Goal: Task Accomplishment & Management: Complete application form

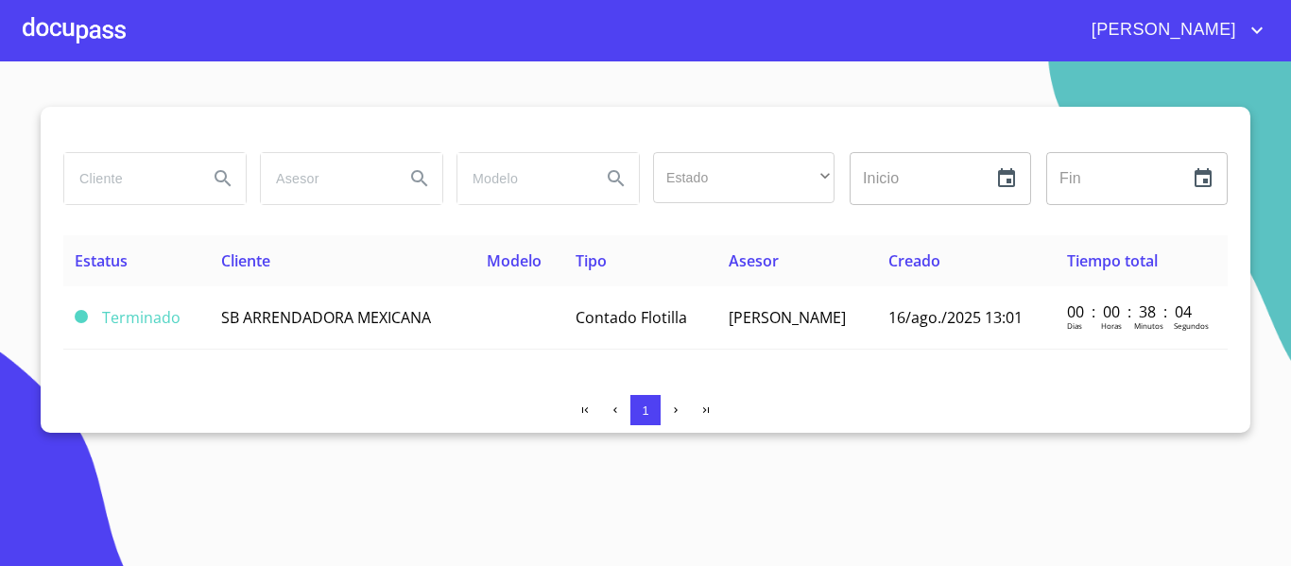
click at [98, 31] on div at bounding box center [74, 30] width 103 height 60
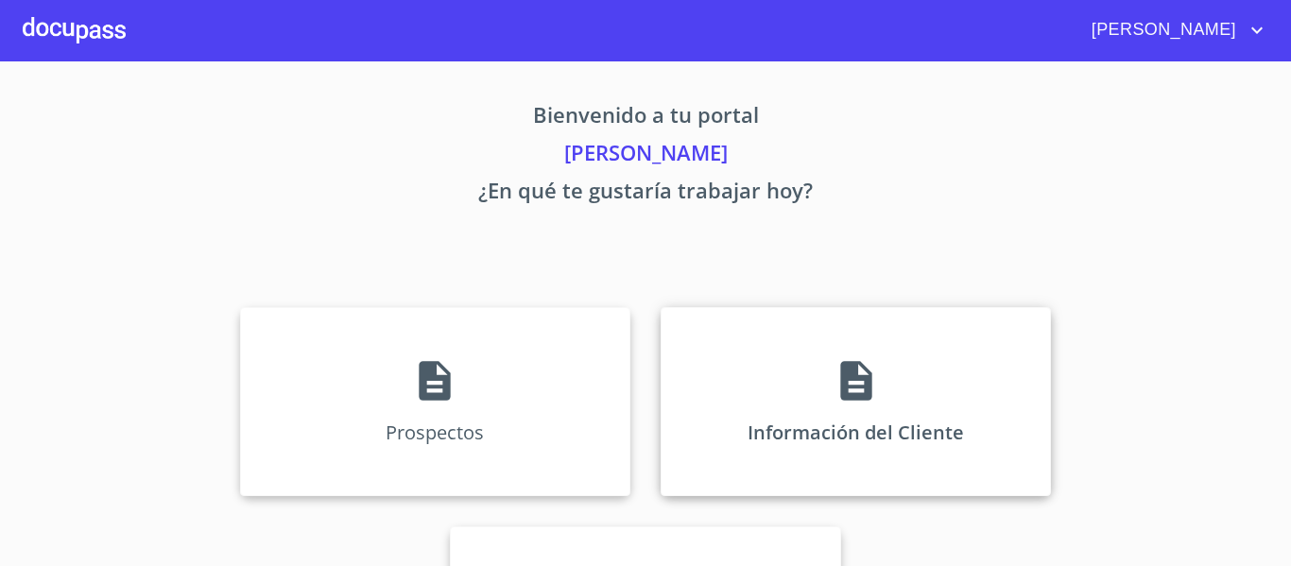
click at [709, 367] on div "Información del Cliente" at bounding box center [856, 401] width 390 height 189
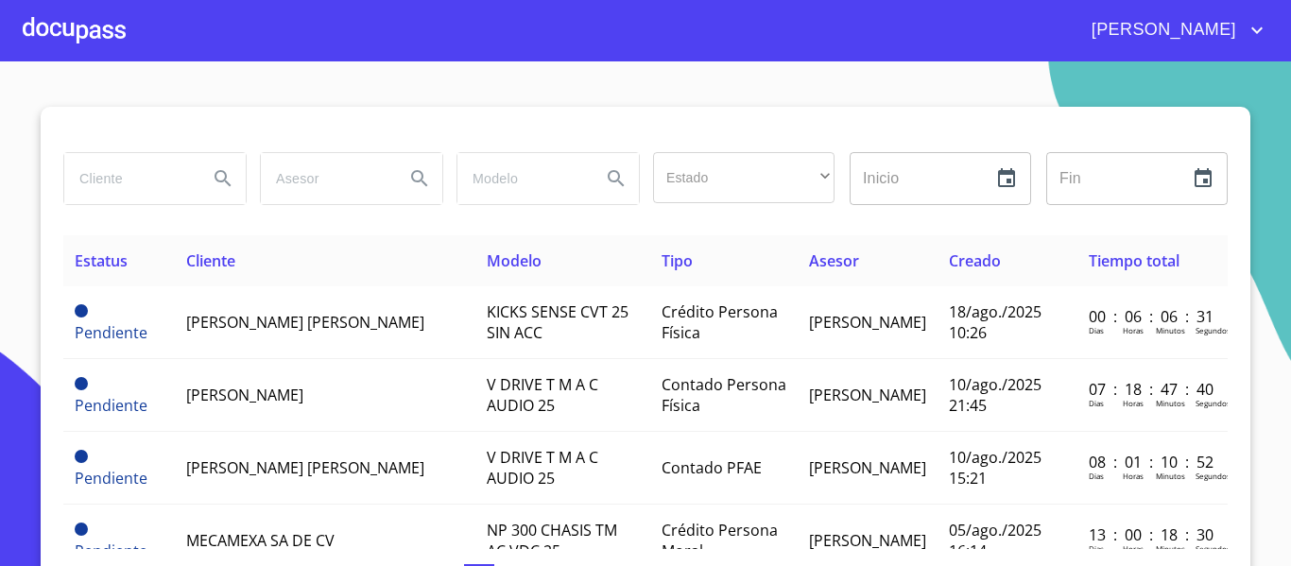
click at [129, 184] on input "search" at bounding box center [128, 178] width 129 height 51
click at [215, 185] on icon "Search" at bounding box center [223, 178] width 23 height 23
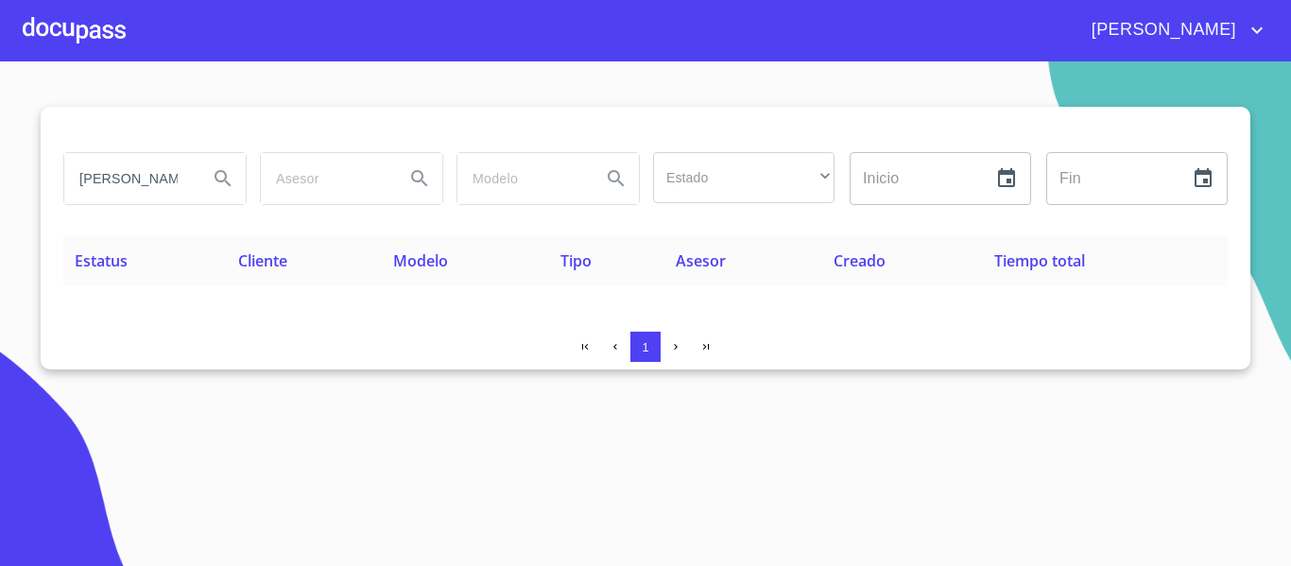
click at [183, 181] on input "[PERSON_NAME] de [DEMOGRAPHIC_DATA]" at bounding box center [128, 178] width 129 height 51
type input "m"
type input "[PERSON_NAME] DE [DEMOGRAPHIC_DATA]"
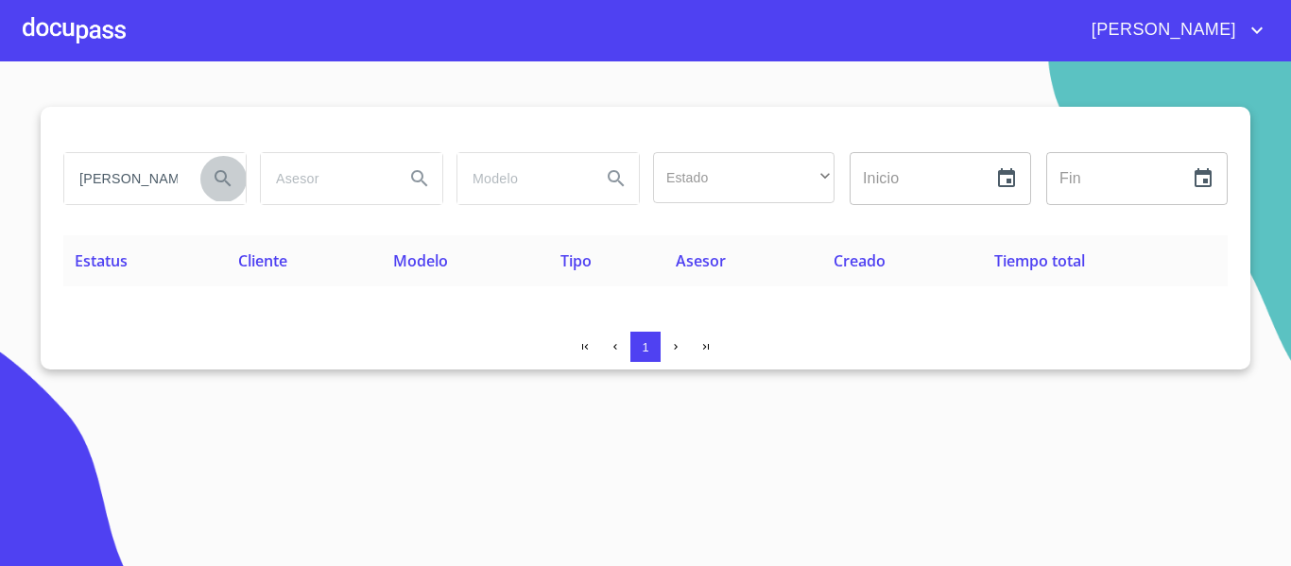
click at [217, 177] on icon "Search" at bounding box center [223, 178] width 23 height 23
drag, startPoint x: 74, startPoint y: 177, endPoint x: 210, endPoint y: 177, distance: 136.1
click at [210, 177] on div "[PERSON_NAME] DE [DEMOGRAPHIC_DATA]" at bounding box center [154, 178] width 181 height 51
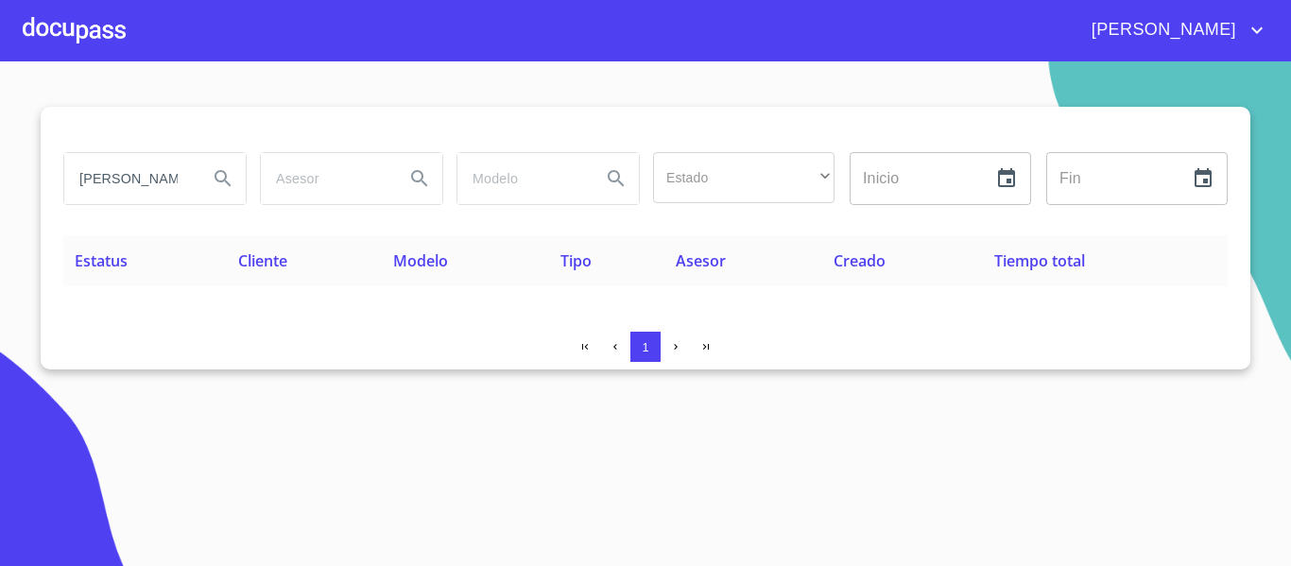
click at [83, 37] on div at bounding box center [74, 30] width 103 height 60
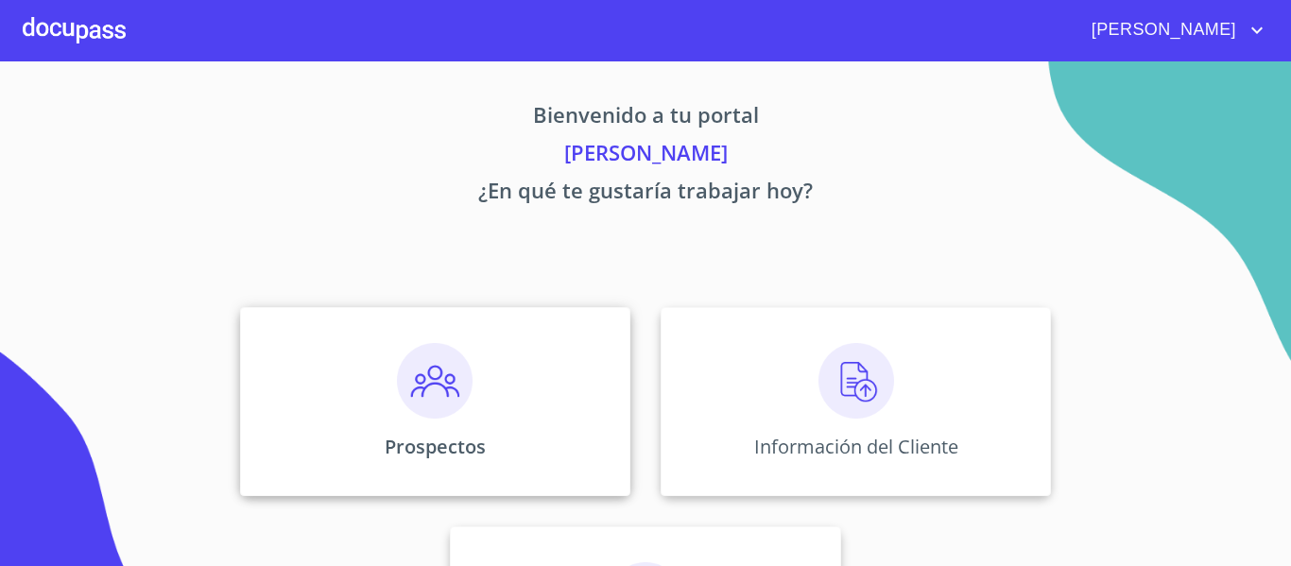
click at [394, 458] on p "Prospectos" at bounding box center [435, 447] width 101 height 26
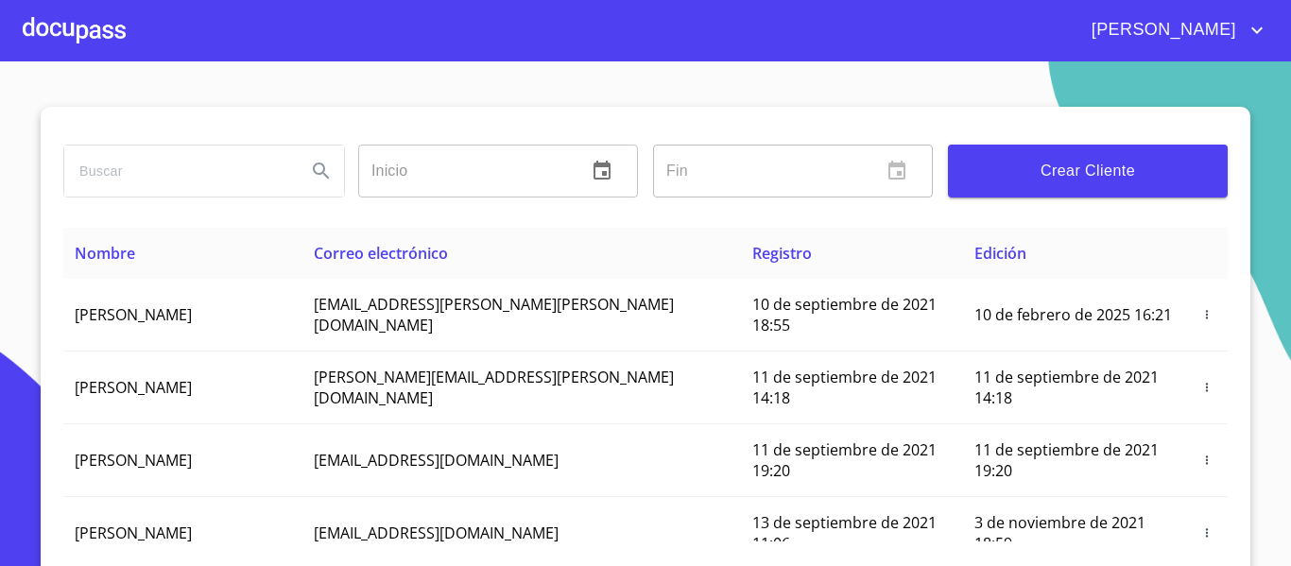
click at [134, 175] on input "search" at bounding box center [177, 171] width 227 height 51
paste input "[PERSON_NAME] DE [DEMOGRAPHIC_DATA]"
type input "[PERSON_NAME] DE [DEMOGRAPHIC_DATA]"
click at [313, 177] on icon "Search" at bounding box center [321, 171] width 23 height 23
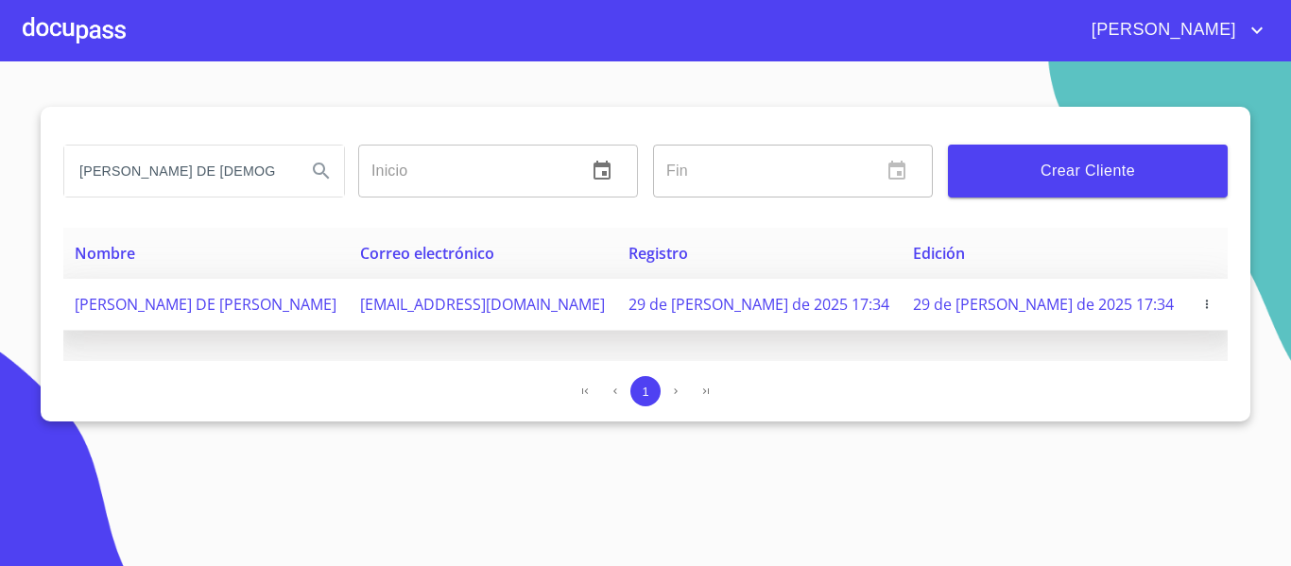
click at [1200, 305] on icon "button" at bounding box center [1206, 304] width 13 height 13
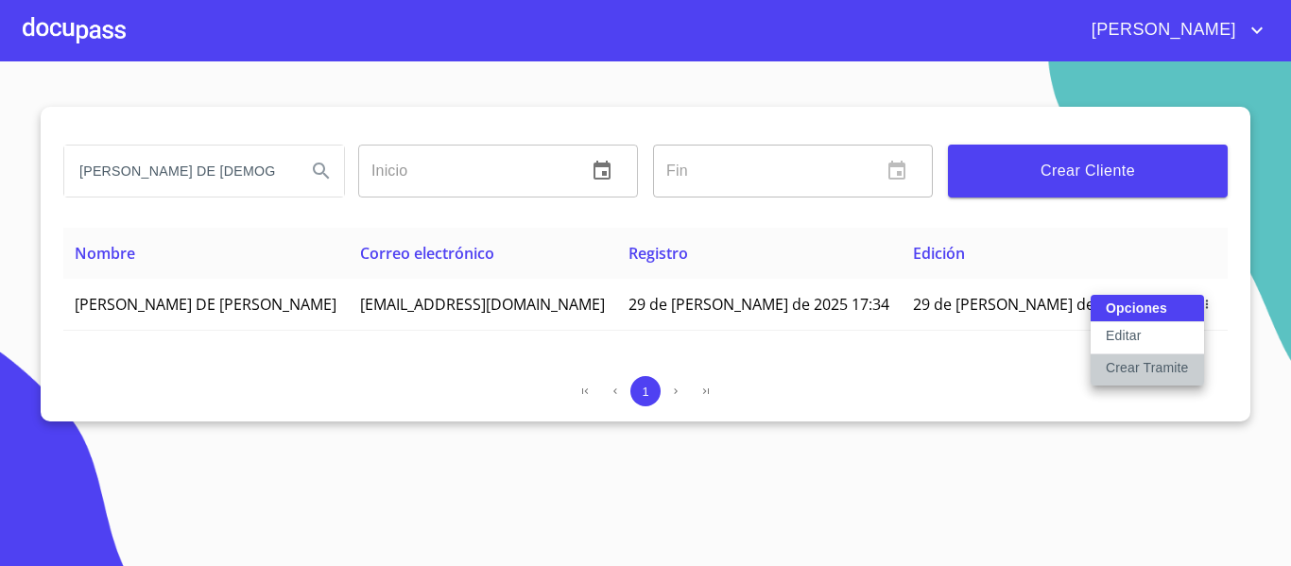
click at [1147, 365] on p "Crear Tramite" at bounding box center [1147, 367] width 83 height 19
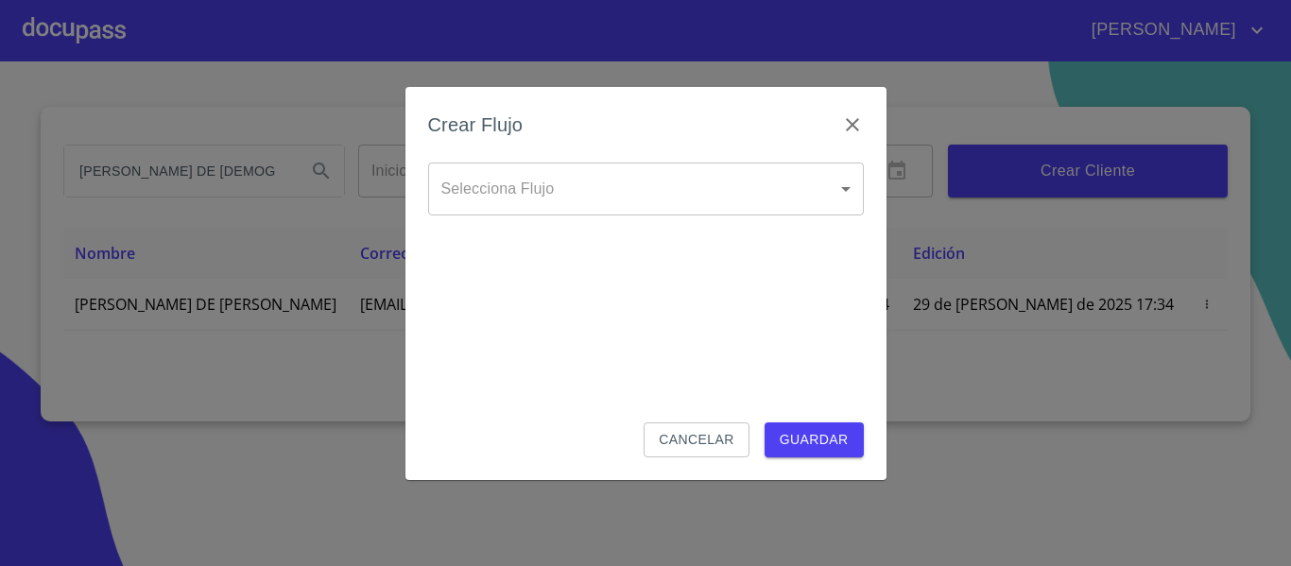
click at [591, 204] on body "[PERSON_NAME] DE [DEMOGRAPHIC_DATA][PERSON_NAME] ​ Fin ​ Crear Cliente Nombre C…" at bounding box center [645, 283] width 1291 height 566
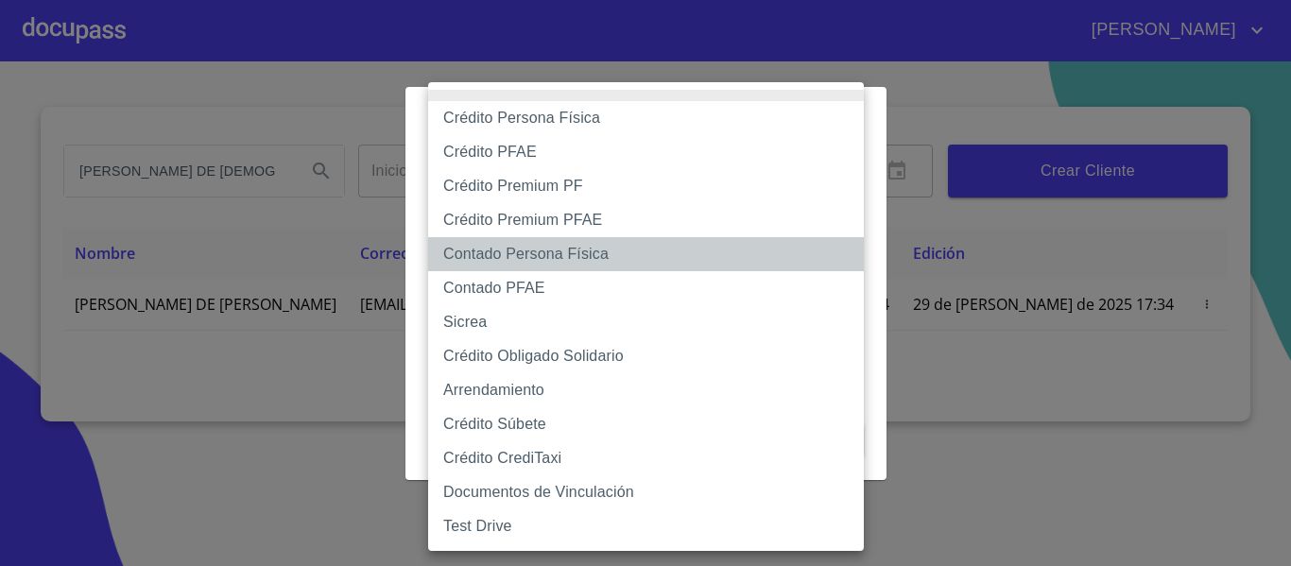
click at [482, 254] on li "Contado Persona Física" at bounding box center [646, 254] width 436 height 34
type input "60bf975b0d9865ccc2471536"
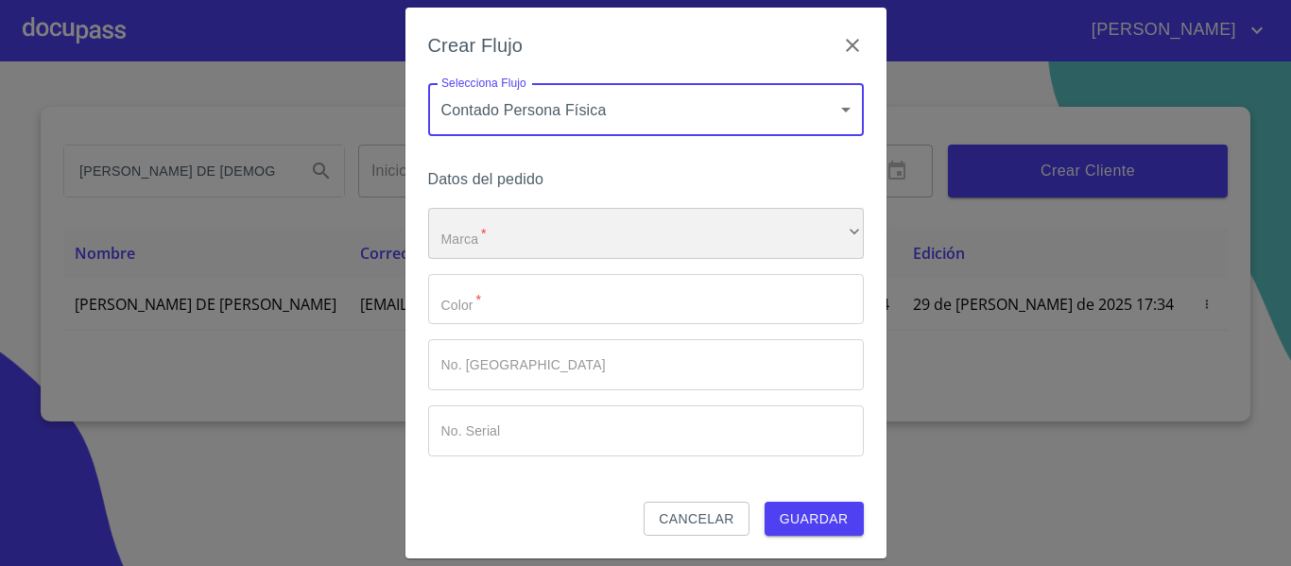
click at [522, 247] on div "​" at bounding box center [646, 233] width 436 height 51
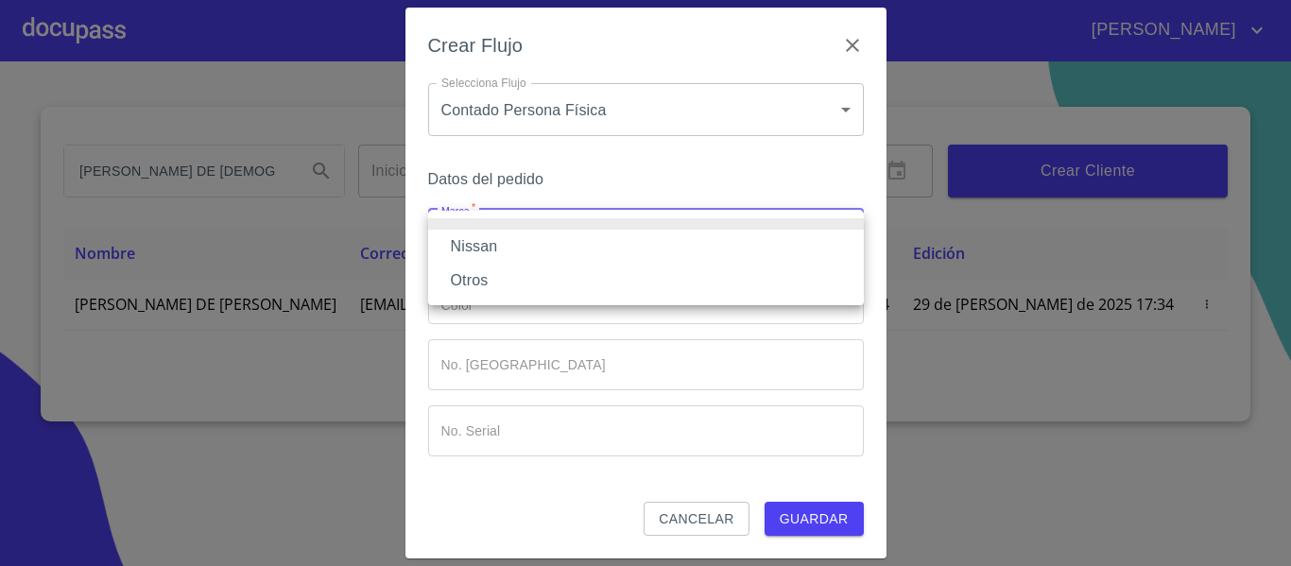
click at [465, 247] on li "Nissan" at bounding box center [646, 247] width 436 height 34
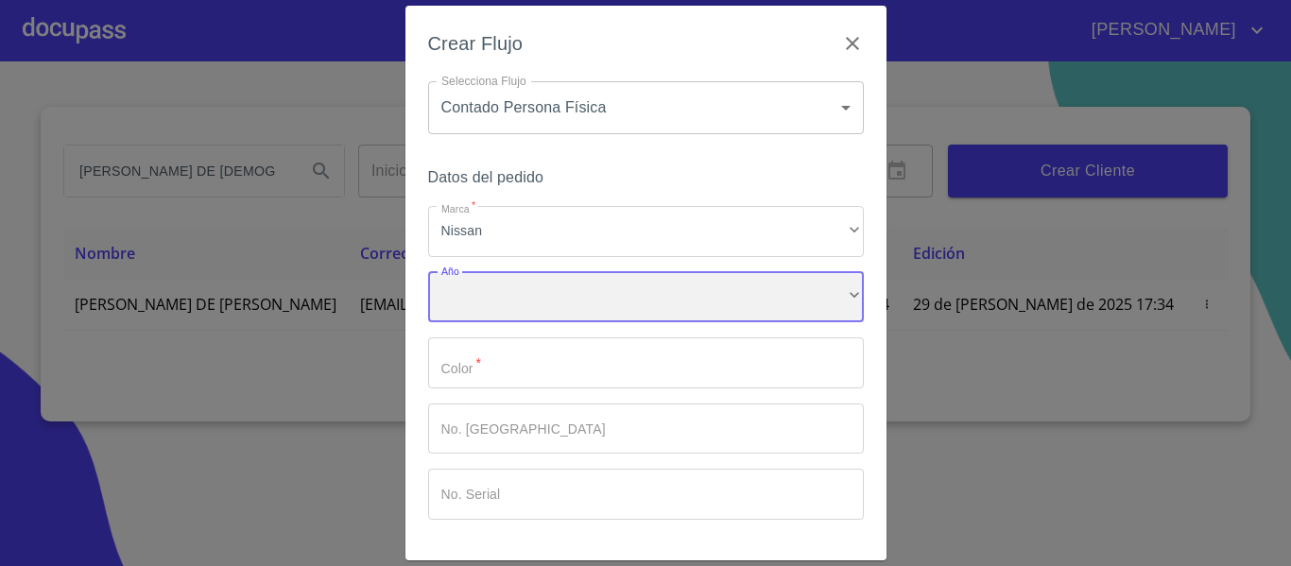
click at [478, 306] on div "​" at bounding box center [646, 297] width 436 height 51
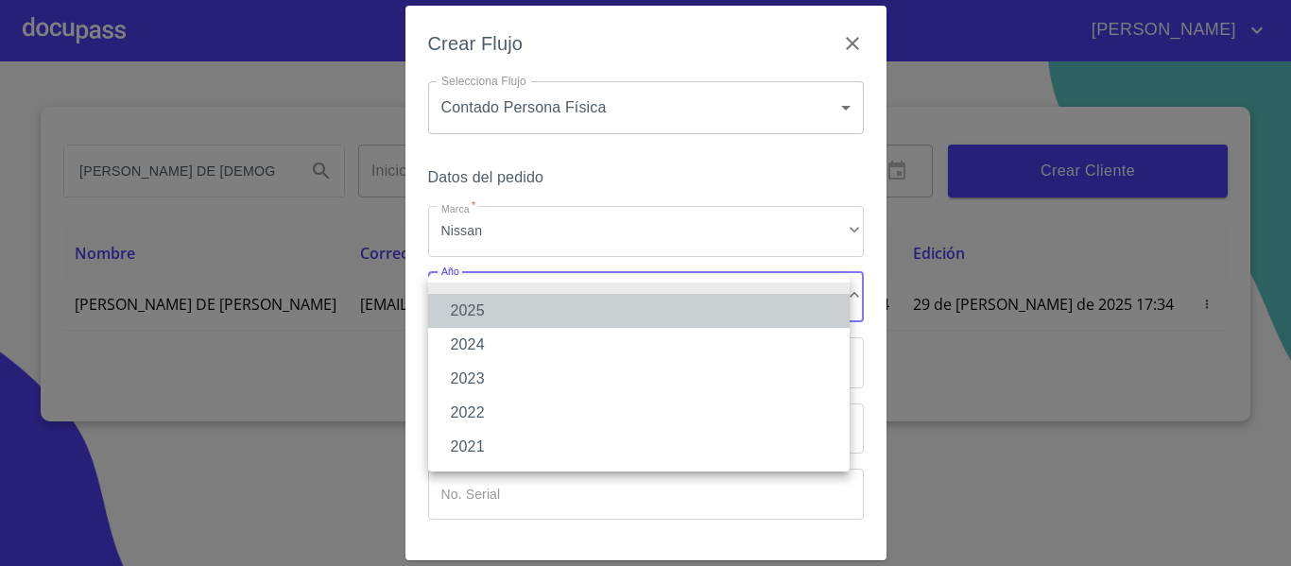
click at [461, 313] on li "2025" at bounding box center [638, 311] width 421 height 34
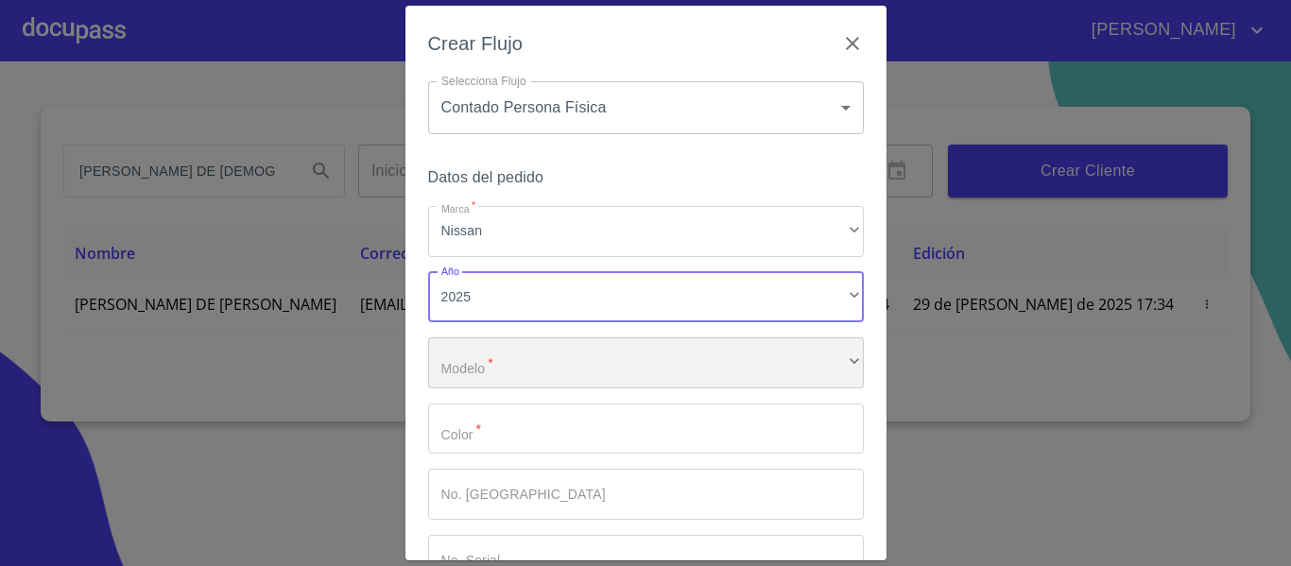
click at [529, 362] on div "​" at bounding box center [646, 362] width 436 height 51
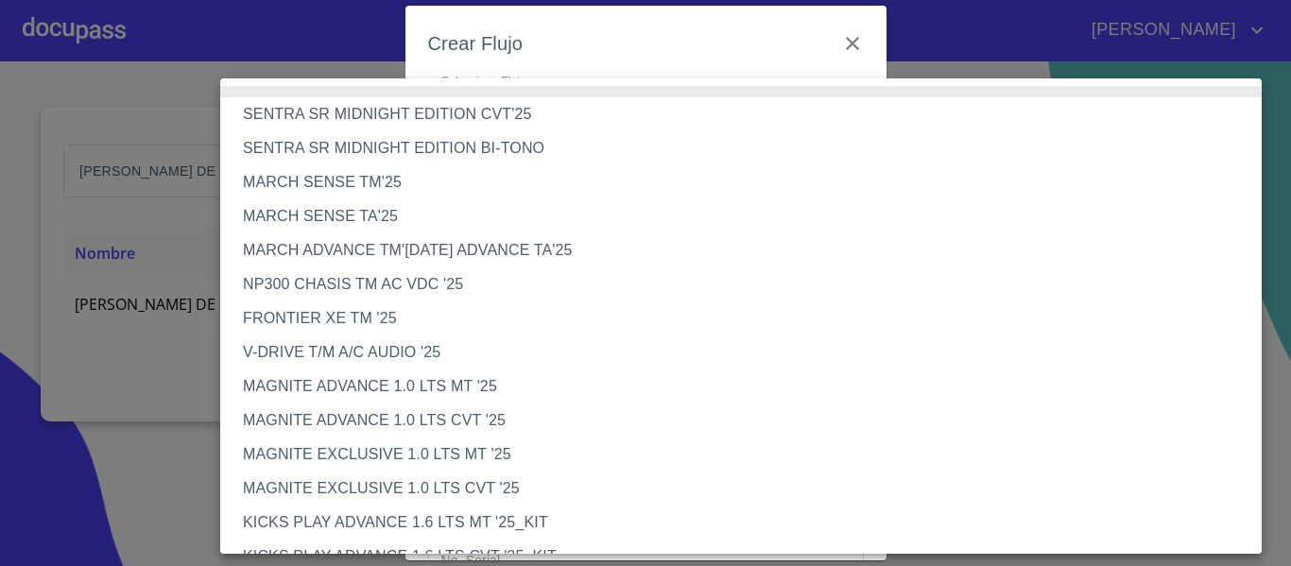
click at [351, 343] on li "V-DRIVE T/M A/C AUDIO '25" at bounding box center [748, 352] width 1056 height 34
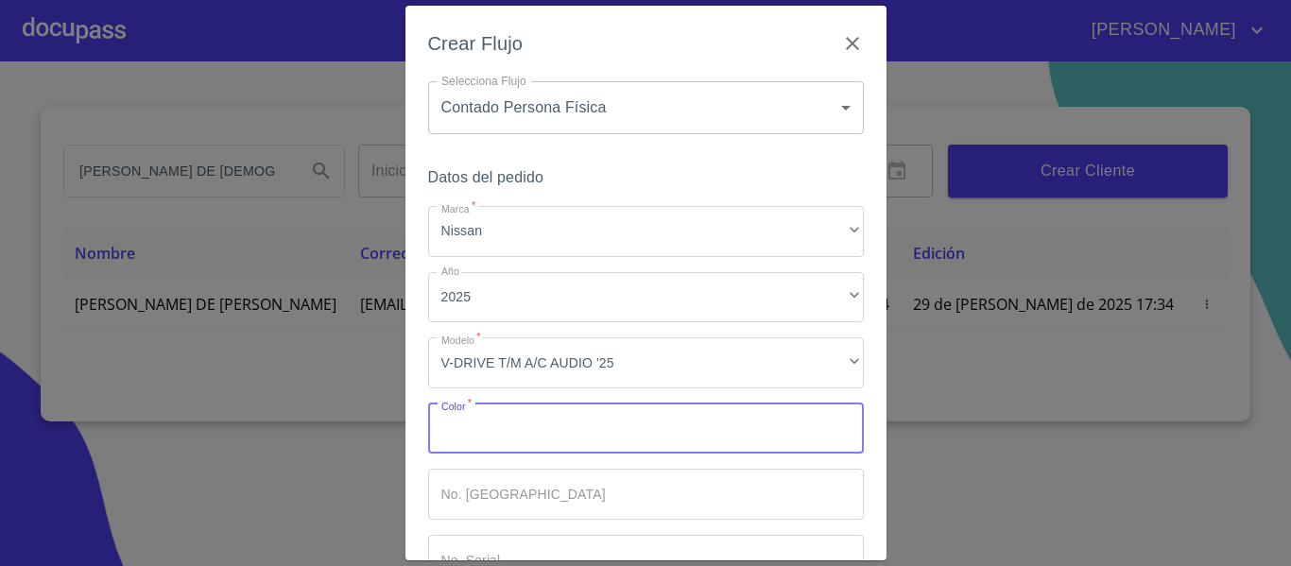
click at [498, 426] on input "Marca   *" at bounding box center [646, 429] width 436 height 51
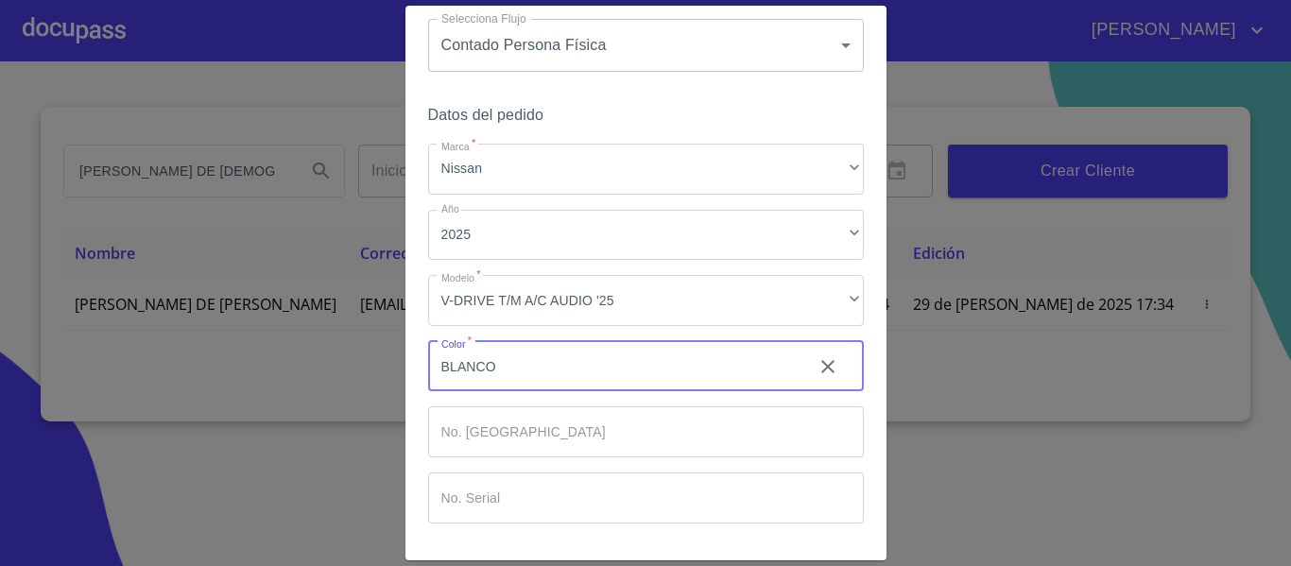
scroll to position [128, 0]
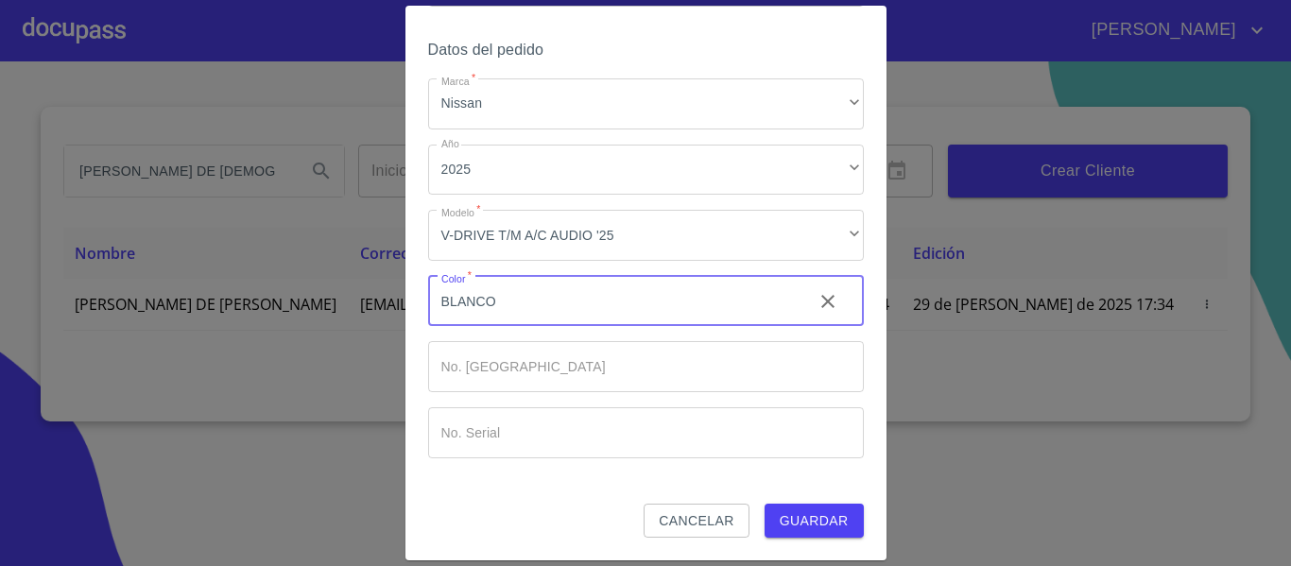
type input "BLANCO"
click at [799, 520] on span "Guardar" at bounding box center [814, 521] width 69 height 24
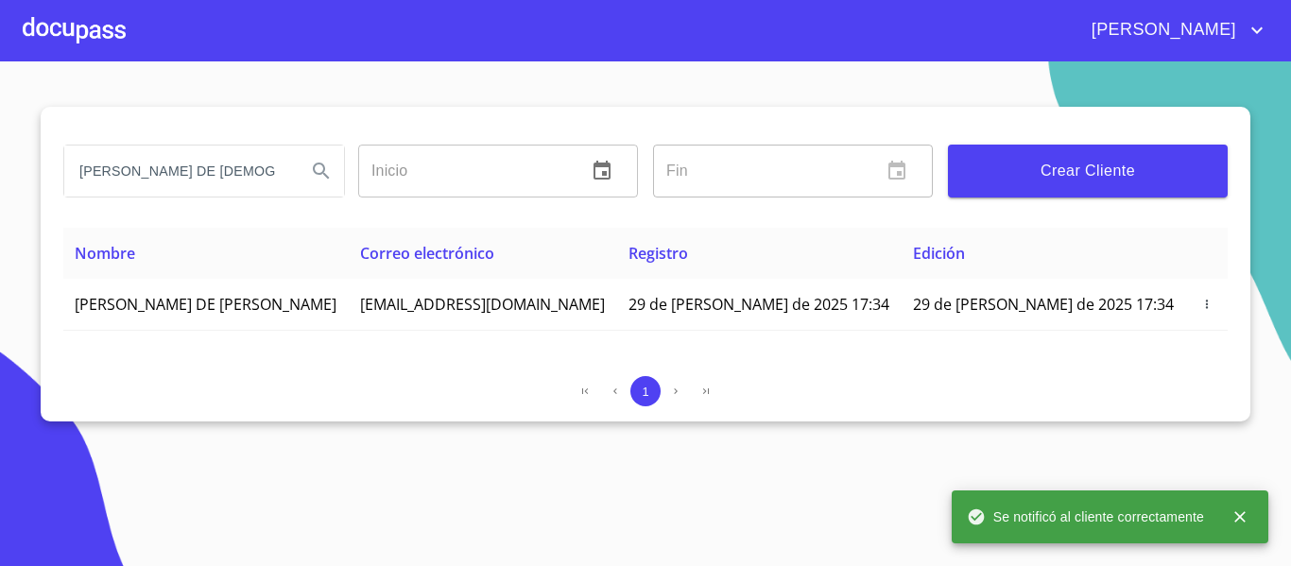
click at [57, 17] on div at bounding box center [74, 30] width 103 height 60
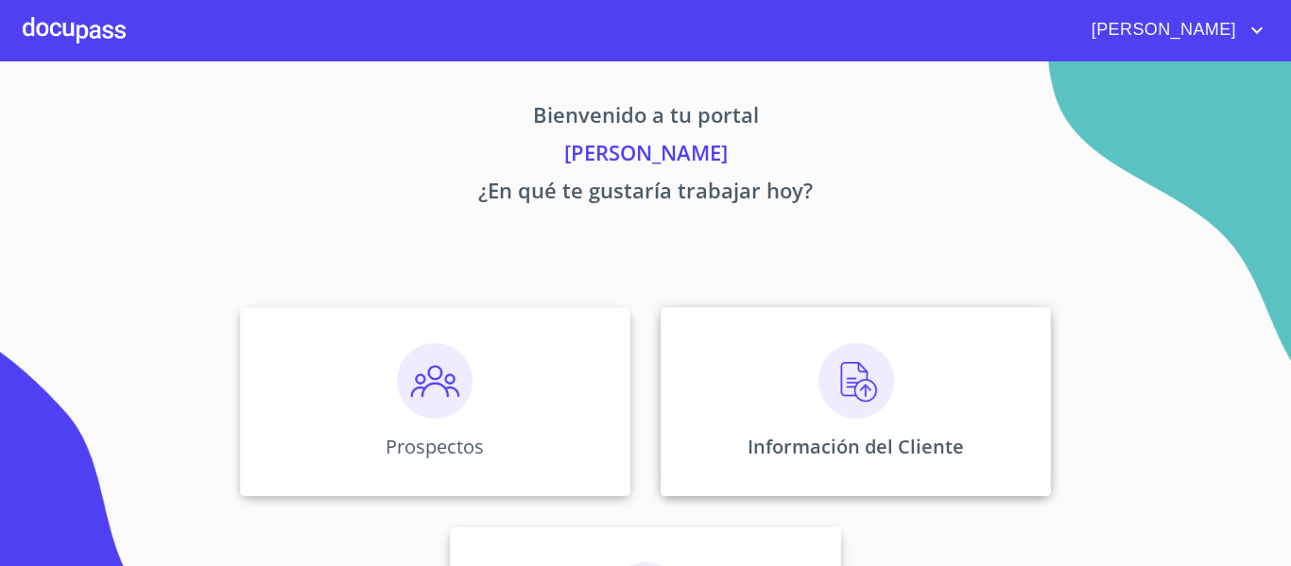
click at [704, 380] on div "Información del Cliente" at bounding box center [856, 401] width 390 height 189
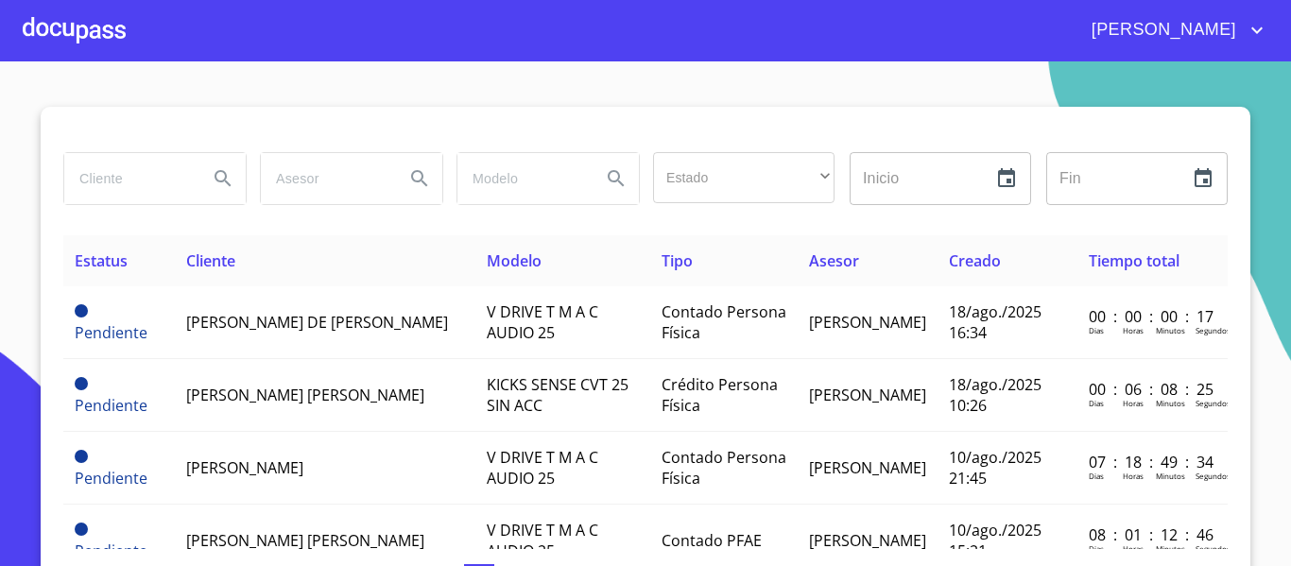
paste input "[PERSON_NAME] DE [DEMOGRAPHIC_DATA]"
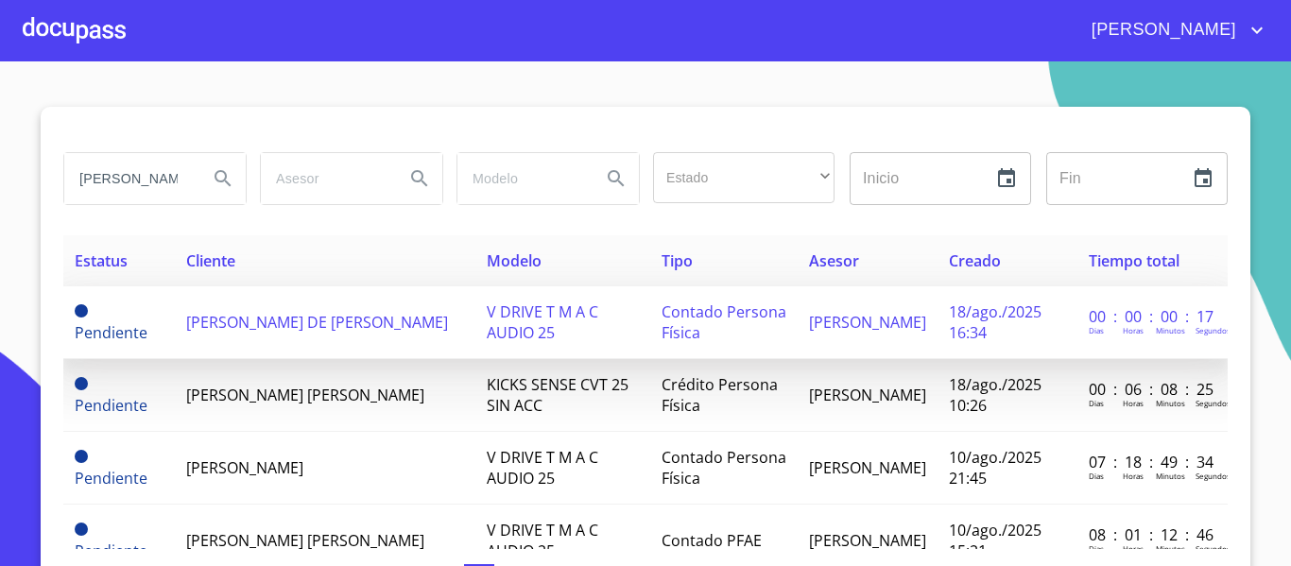
scroll to position [0, 24]
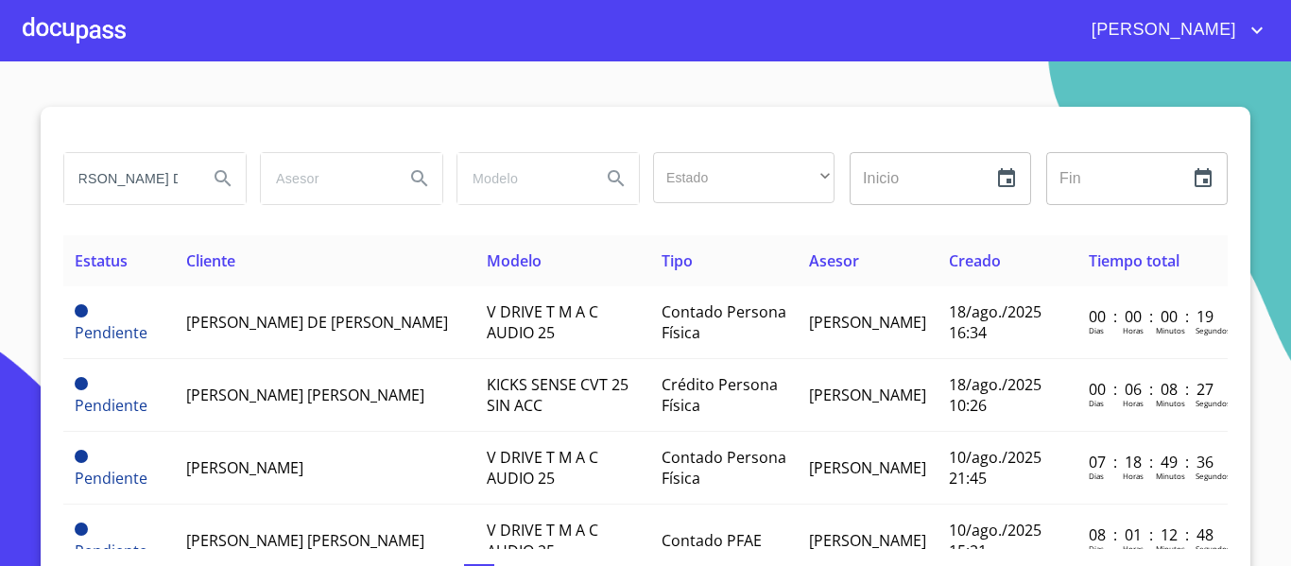
type input "[PERSON_NAME] DE [DEMOGRAPHIC_DATA]"
click at [213, 177] on icon "Search" at bounding box center [223, 178] width 23 height 23
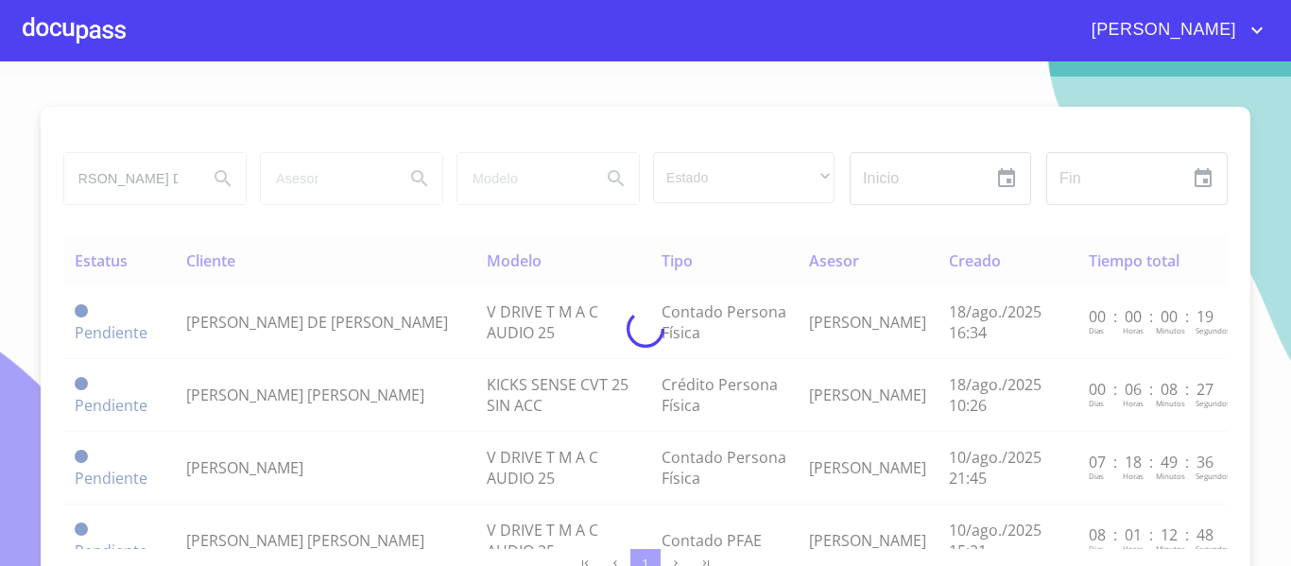
scroll to position [0, 0]
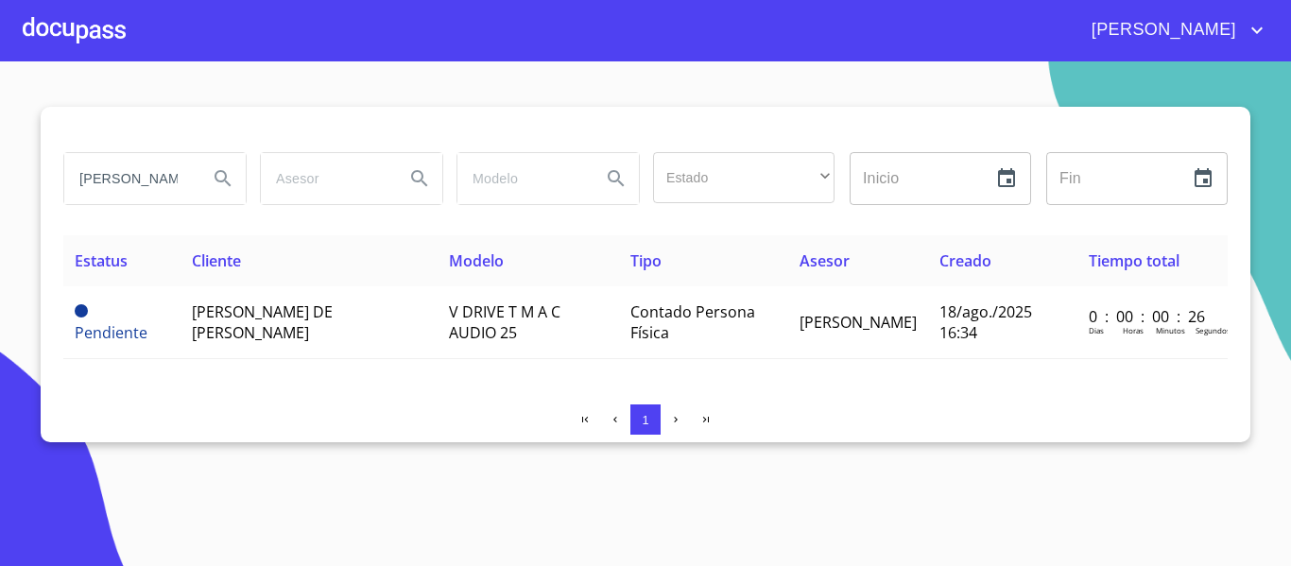
click at [249, 322] on span "[PERSON_NAME] DE [PERSON_NAME]" at bounding box center [262, 322] width 141 height 42
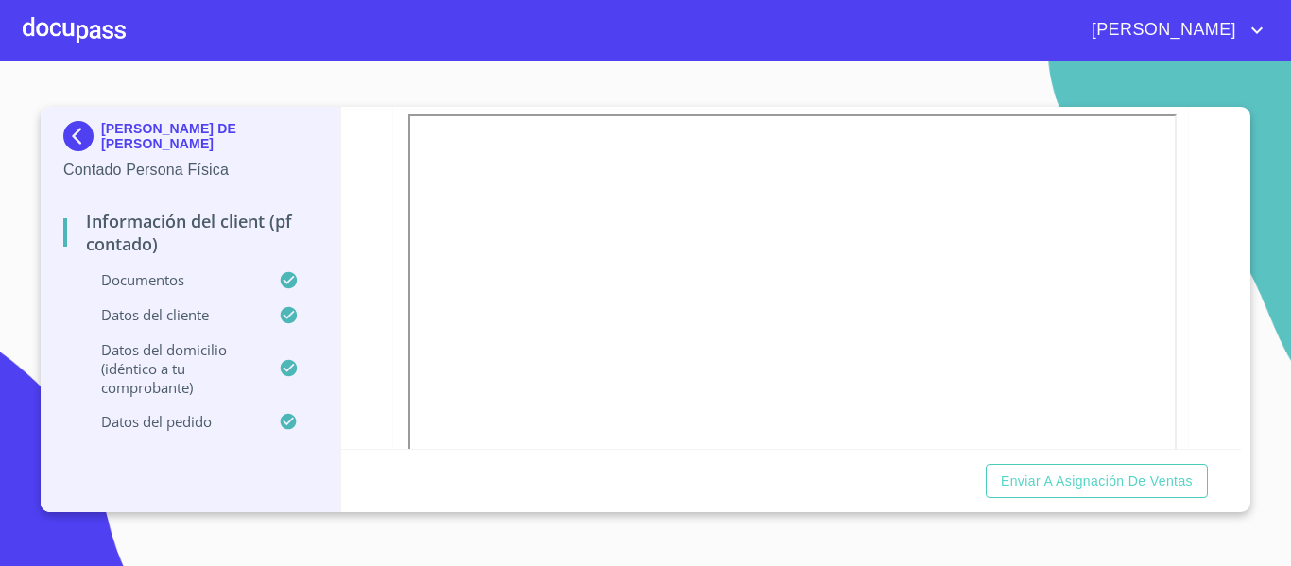
scroll to position [297, 0]
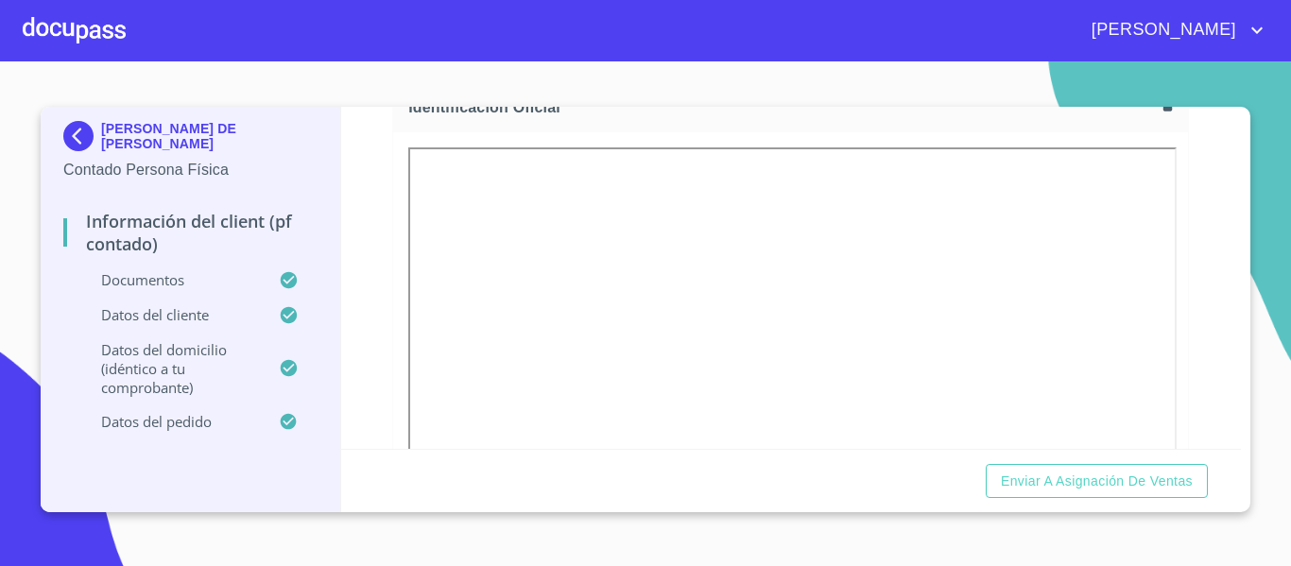
drag, startPoint x: 1236, startPoint y: 449, endPoint x: 1226, endPoint y: 438, distance: 14.7
click at [1234, 449] on div "Enviar a Asignación de Ventas" at bounding box center [791, 481] width 901 height 64
